Goal: Check status

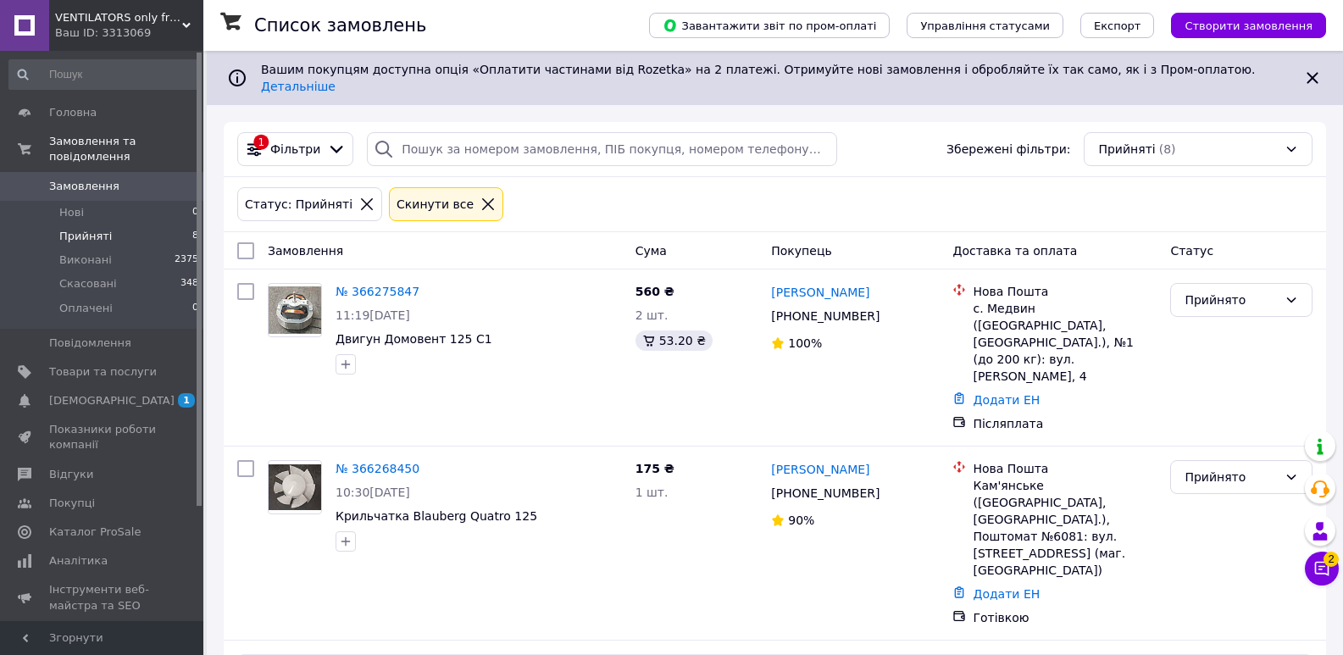
click at [141, 225] on li "Прийняті 8" at bounding box center [104, 237] width 208 height 24
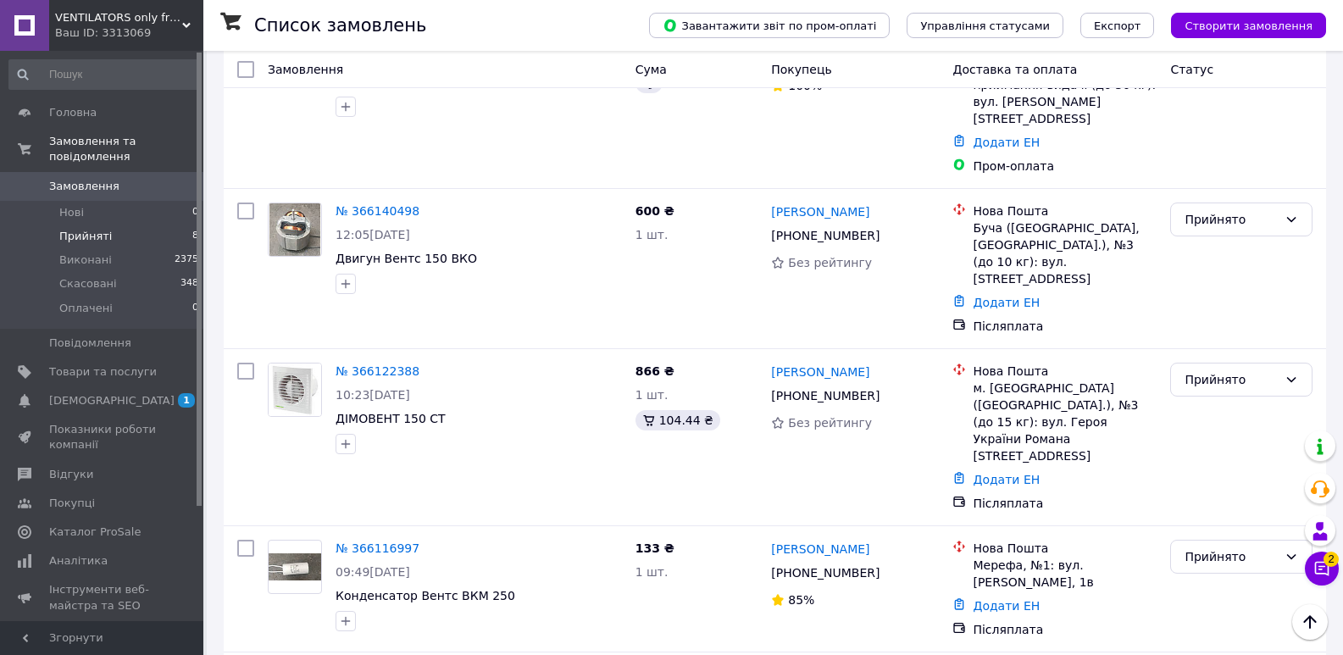
scroll to position [763, 0]
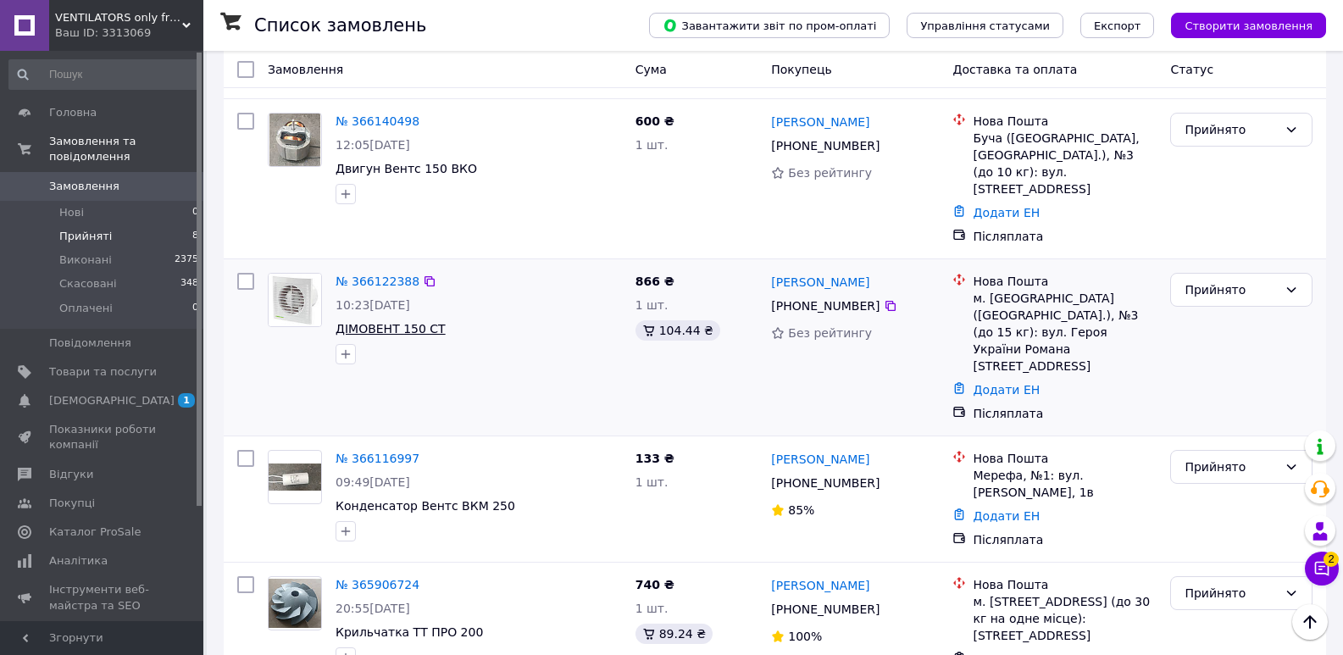
click at [389, 322] on span "ДІМОВЕНТ 150 СТ" at bounding box center [391, 329] width 110 height 14
